Goal: Task Accomplishment & Management: Use online tool/utility

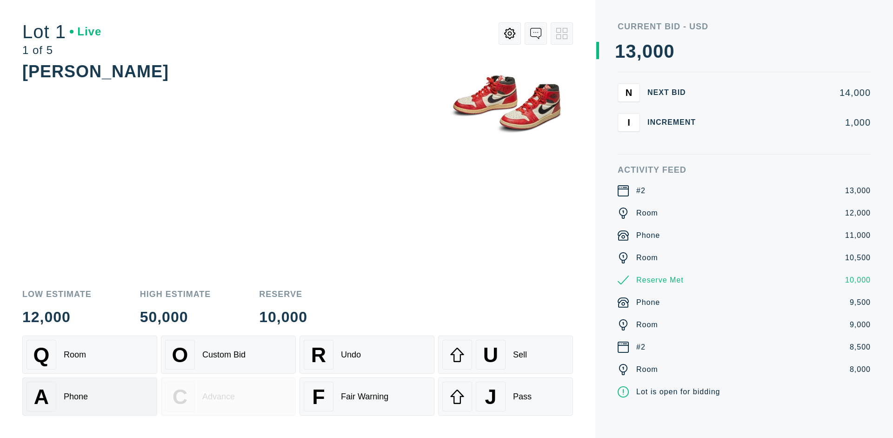
click at [90, 396] on div "A Phone" at bounding box center [90, 396] width 127 height 30
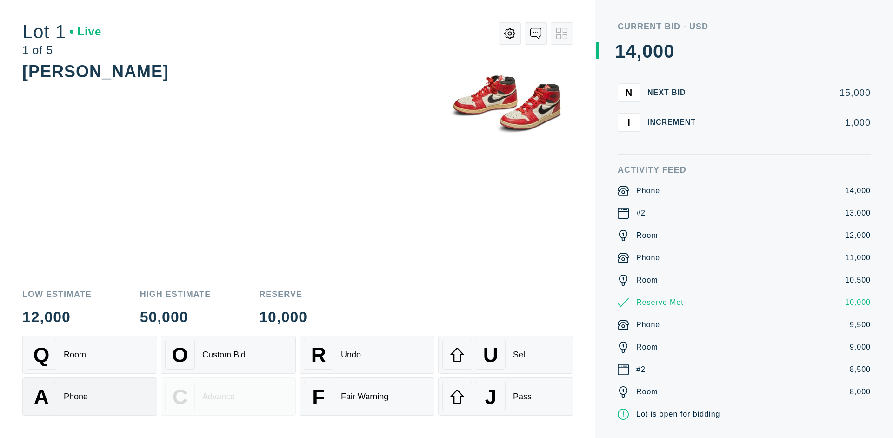
click at [90, 354] on div "Q Room" at bounding box center [90, 355] width 127 height 30
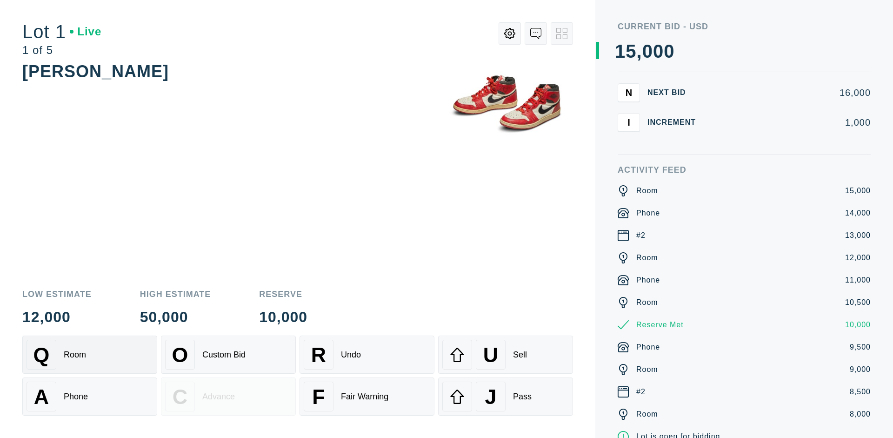
click at [367, 354] on div "R Undo" at bounding box center [367, 355] width 127 height 30
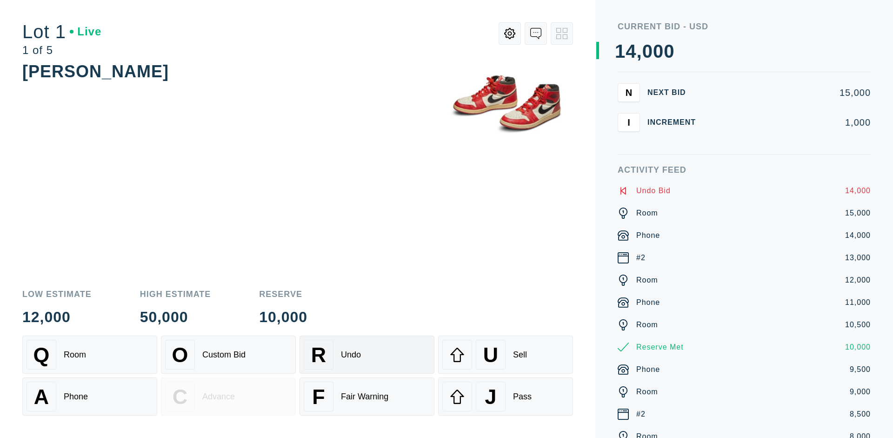
click at [90, 354] on div "Q Room" at bounding box center [90, 355] width 127 height 30
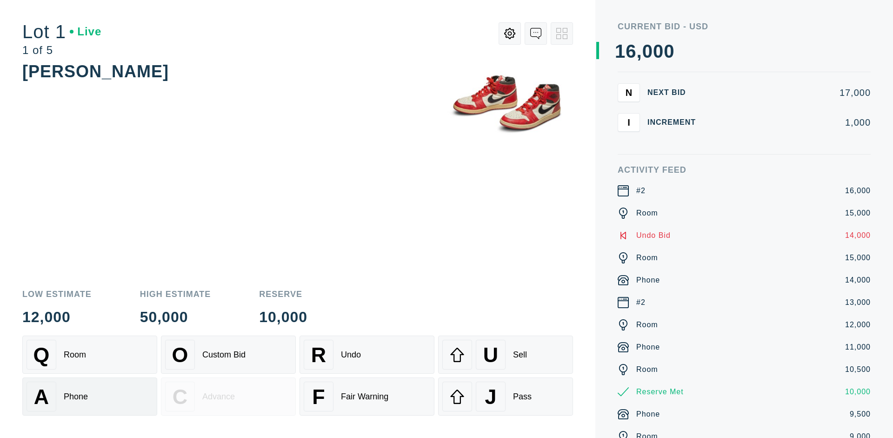
click at [90, 396] on div "A Phone" at bounding box center [90, 396] width 127 height 30
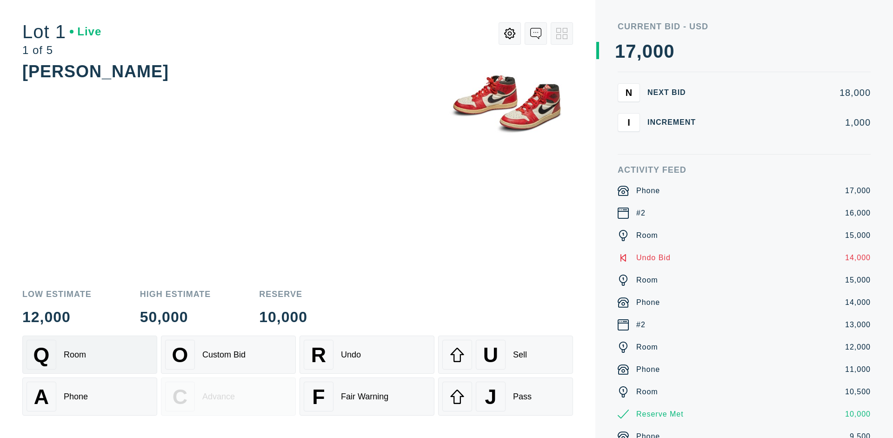
click at [90, 354] on div "Q Room" at bounding box center [90, 355] width 127 height 30
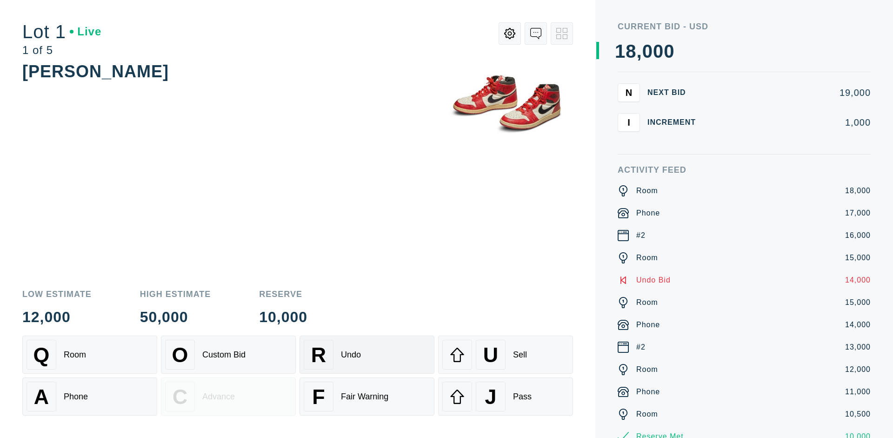
click at [367, 354] on div "R Undo" at bounding box center [367, 355] width 127 height 30
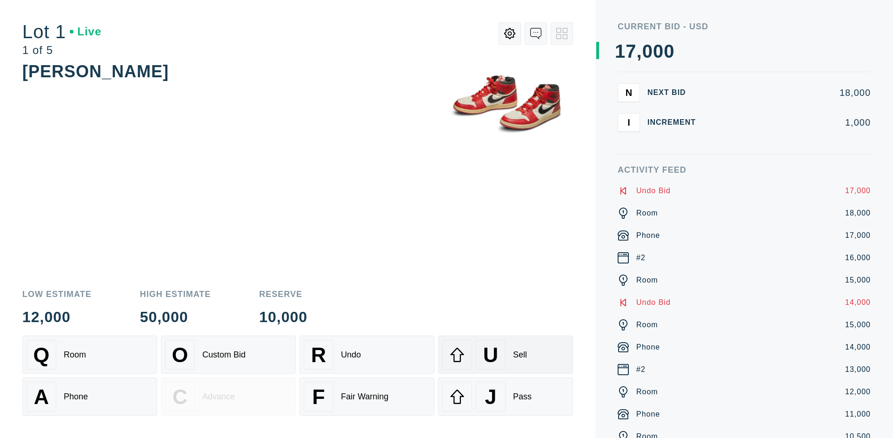
click at [506, 354] on div "U Sell" at bounding box center [505, 355] width 127 height 30
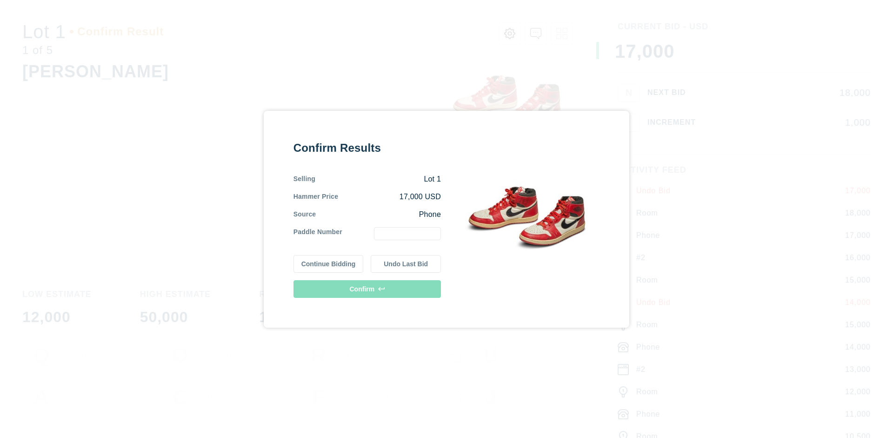
click at [329, 263] on button "Continue Bidding" at bounding box center [329, 264] width 70 height 18
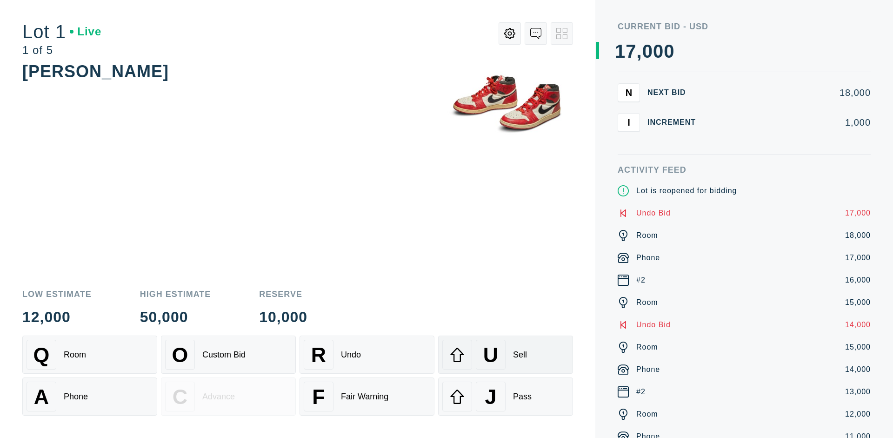
click at [506, 354] on div "U Sell" at bounding box center [505, 355] width 127 height 30
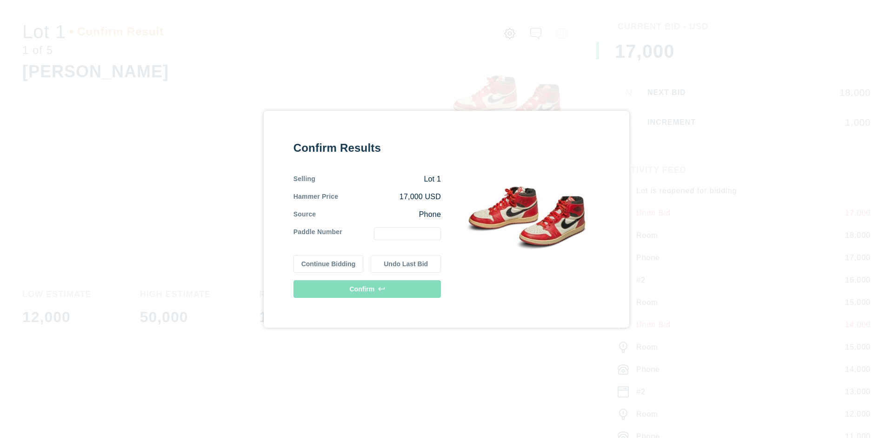
click at [406, 263] on button "Undo Last Bid" at bounding box center [406, 264] width 70 height 18
click at [329, 262] on button "Continue Bidding" at bounding box center [329, 263] width 70 height 18
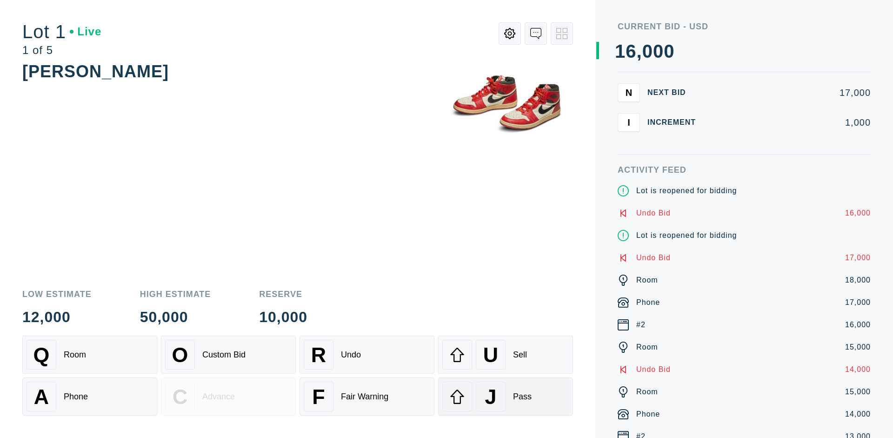
click at [506, 396] on div "J Pass" at bounding box center [505, 396] width 127 height 30
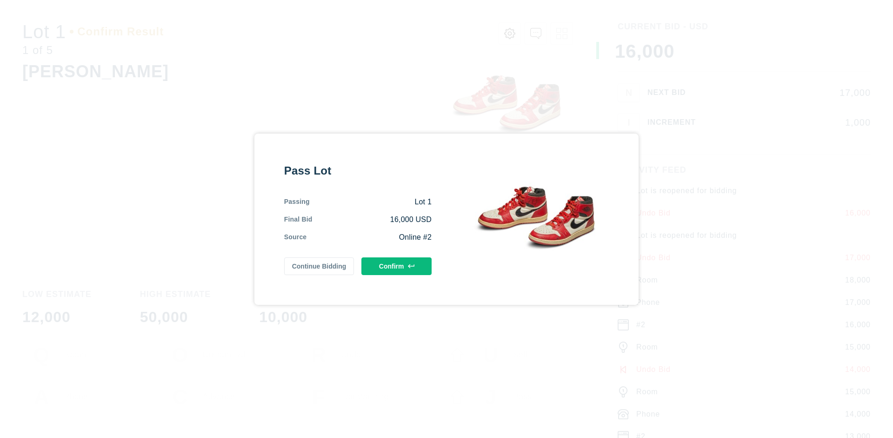
click at [397, 266] on button "Confirm" at bounding box center [396, 266] width 70 height 18
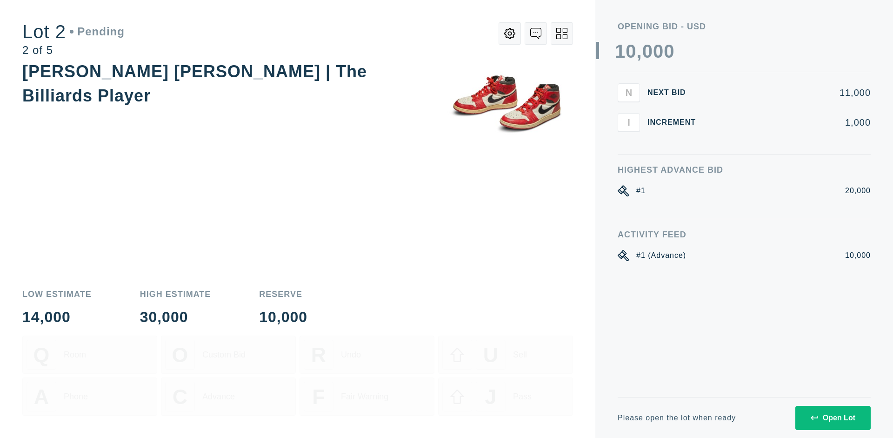
click at [833, 417] on div "Open Lot" at bounding box center [833, 418] width 45 height 8
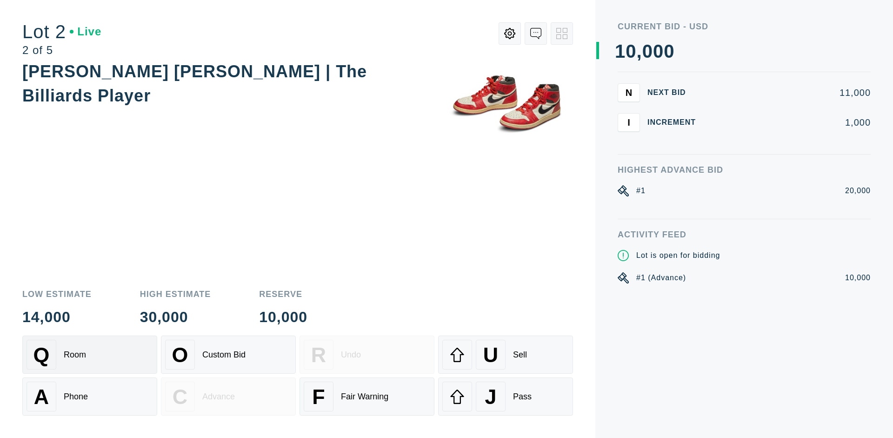
click at [90, 354] on div "Q Room" at bounding box center [90, 355] width 127 height 30
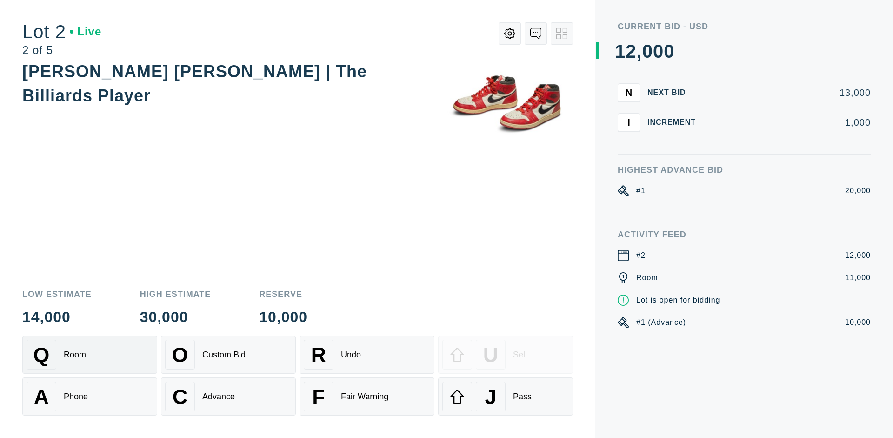
click at [228, 396] on div "Advance" at bounding box center [218, 397] width 33 height 10
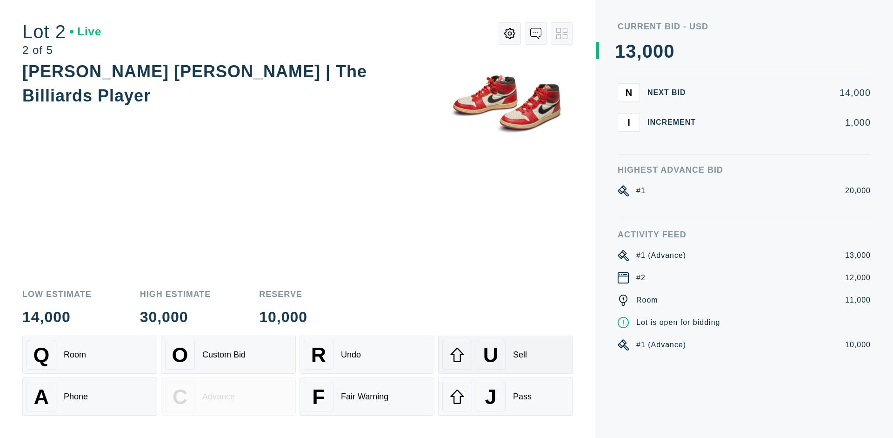
click at [506, 354] on div "U Sell" at bounding box center [505, 355] width 127 height 30
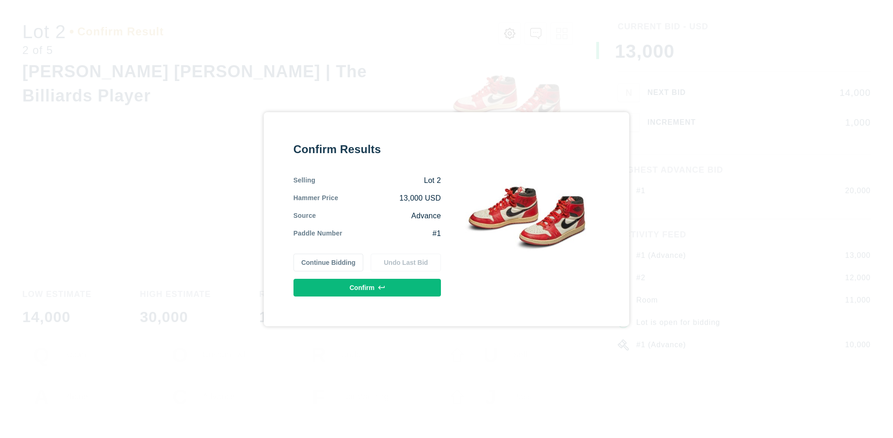
click at [367, 287] on button "Confirm" at bounding box center [367, 288] width 147 height 18
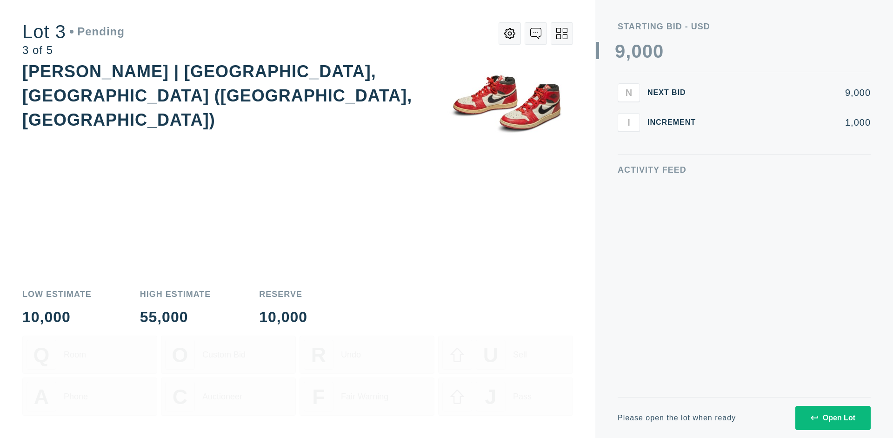
click at [833, 417] on div "Open Lot" at bounding box center [833, 418] width 45 height 8
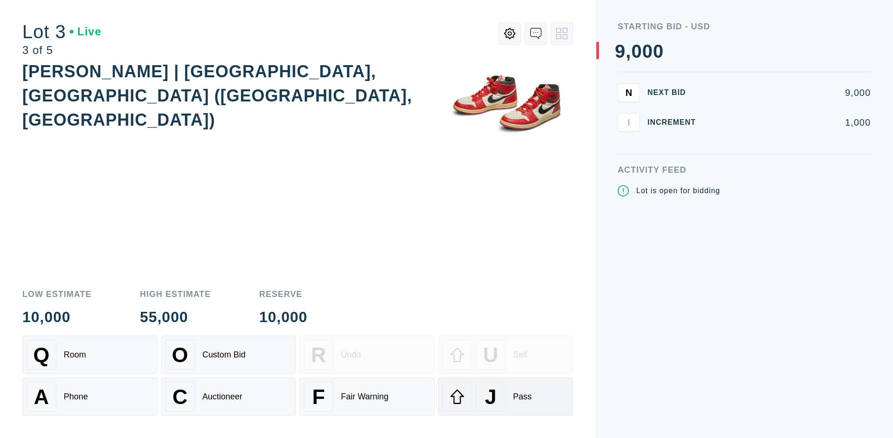
click at [506, 396] on div "J Pass" at bounding box center [505, 396] width 127 height 30
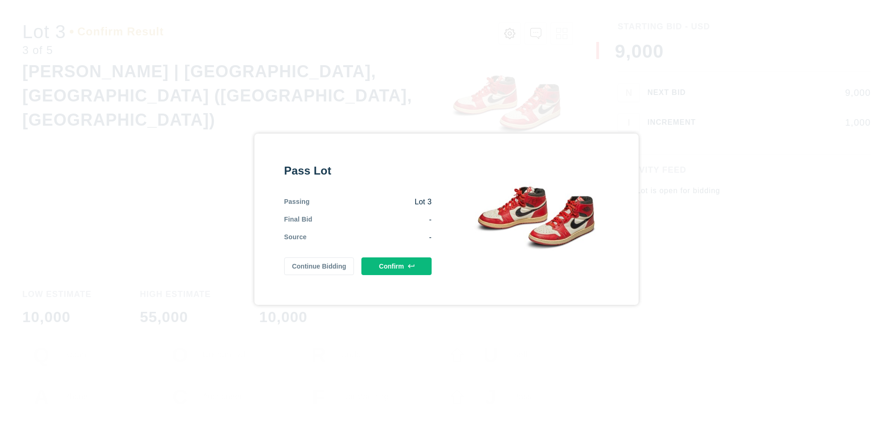
click at [397, 266] on button "Confirm" at bounding box center [396, 266] width 70 height 18
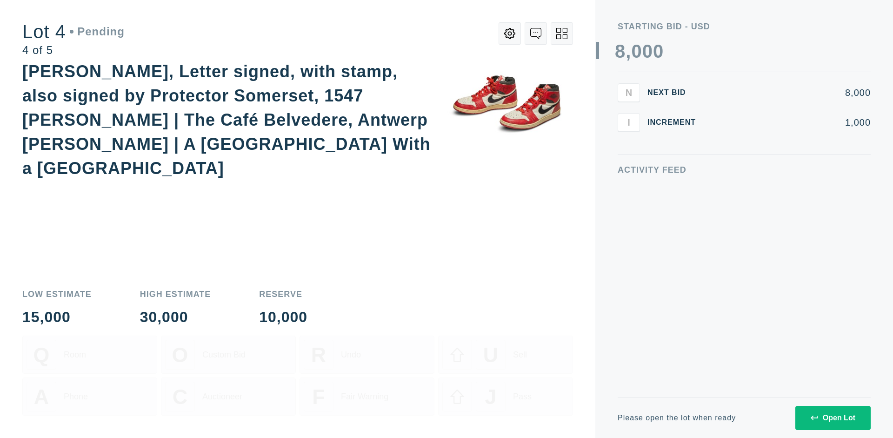
click at [833, 417] on div "Open Lot" at bounding box center [833, 418] width 45 height 8
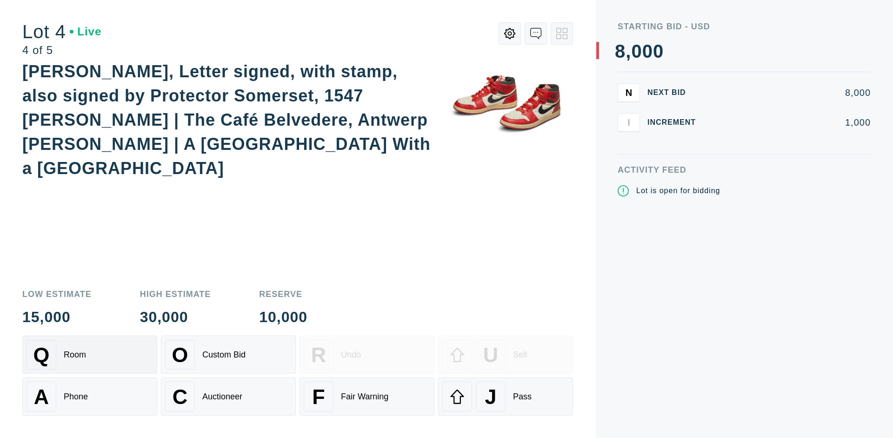
click at [90, 354] on div "Q Room" at bounding box center [90, 355] width 127 height 30
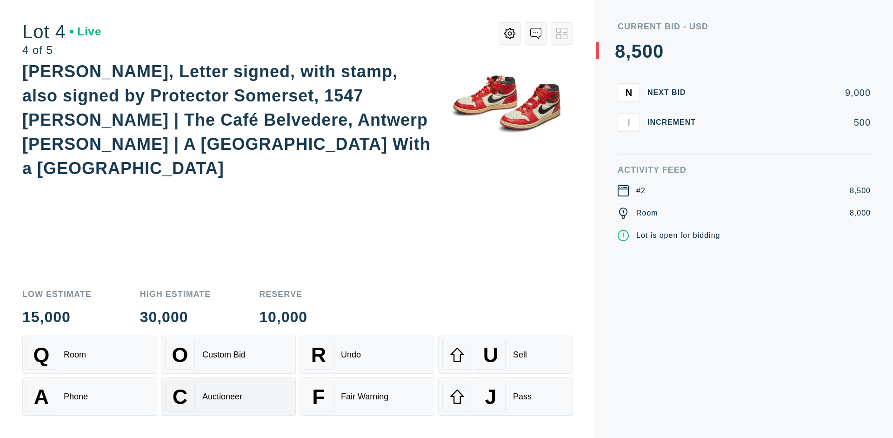
click at [228, 396] on div "Auctioneer" at bounding box center [222, 397] width 40 height 10
click at [506, 396] on div "J Pass" at bounding box center [505, 396] width 127 height 30
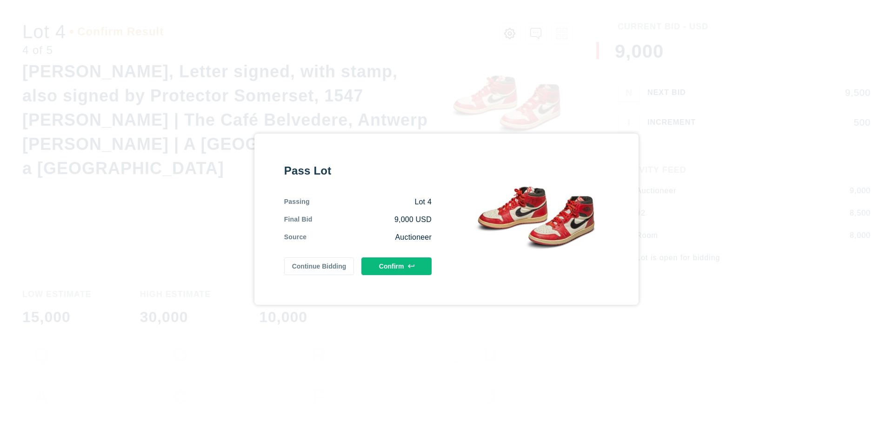
click at [397, 266] on button "Confirm" at bounding box center [396, 266] width 70 height 18
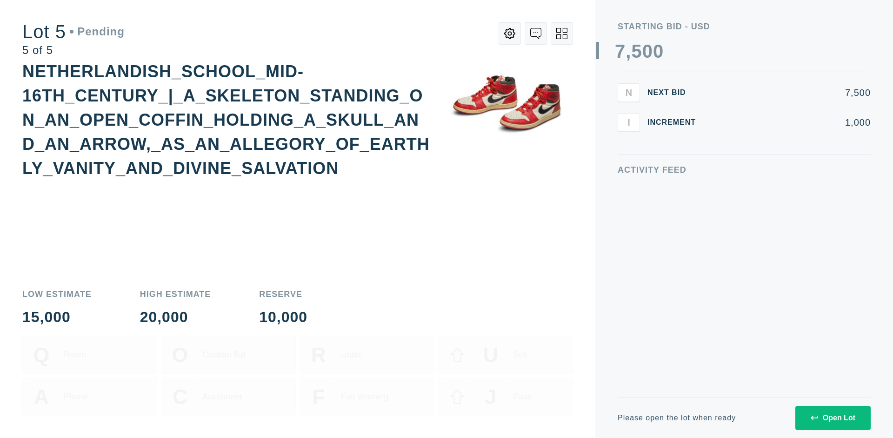
click at [833, 417] on div "Open Lot" at bounding box center [833, 418] width 45 height 8
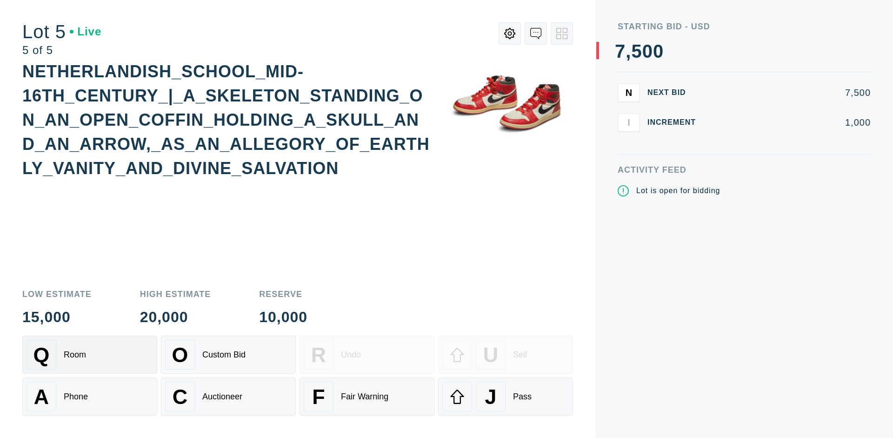
click at [90, 354] on div "Q Room" at bounding box center [90, 355] width 127 height 30
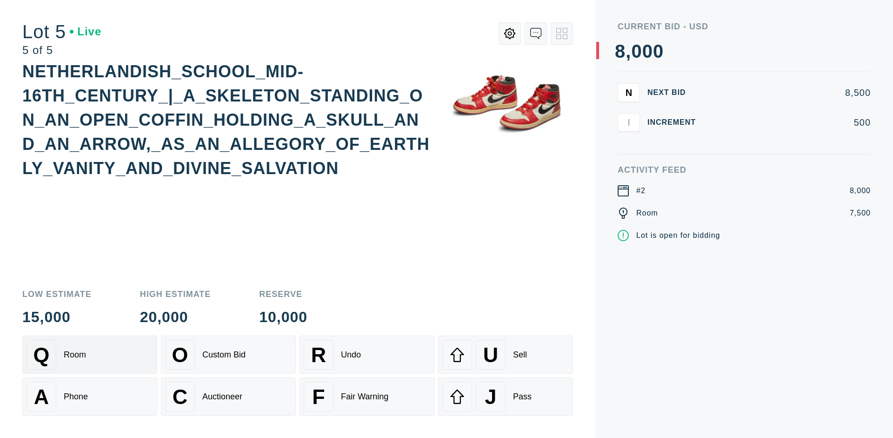
click at [90, 354] on div "Q Room" at bounding box center [90, 355] width 127 height 30
click at [506, 354] on div "U Sell" at bounding box center [505, 355] width 127 height 30
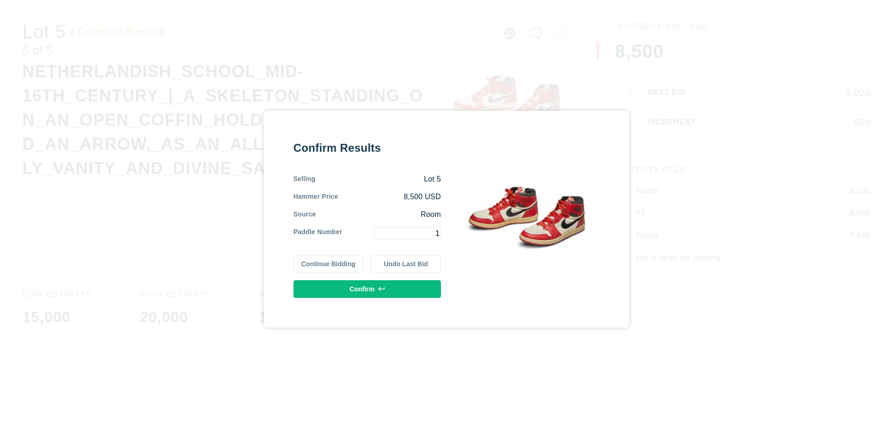
type input "1"
click at [367, 288] on button "Confirm" at bounding box center [367, 289] width 147 height 18
